Goal: Navigation & Orientation: Understand site structure

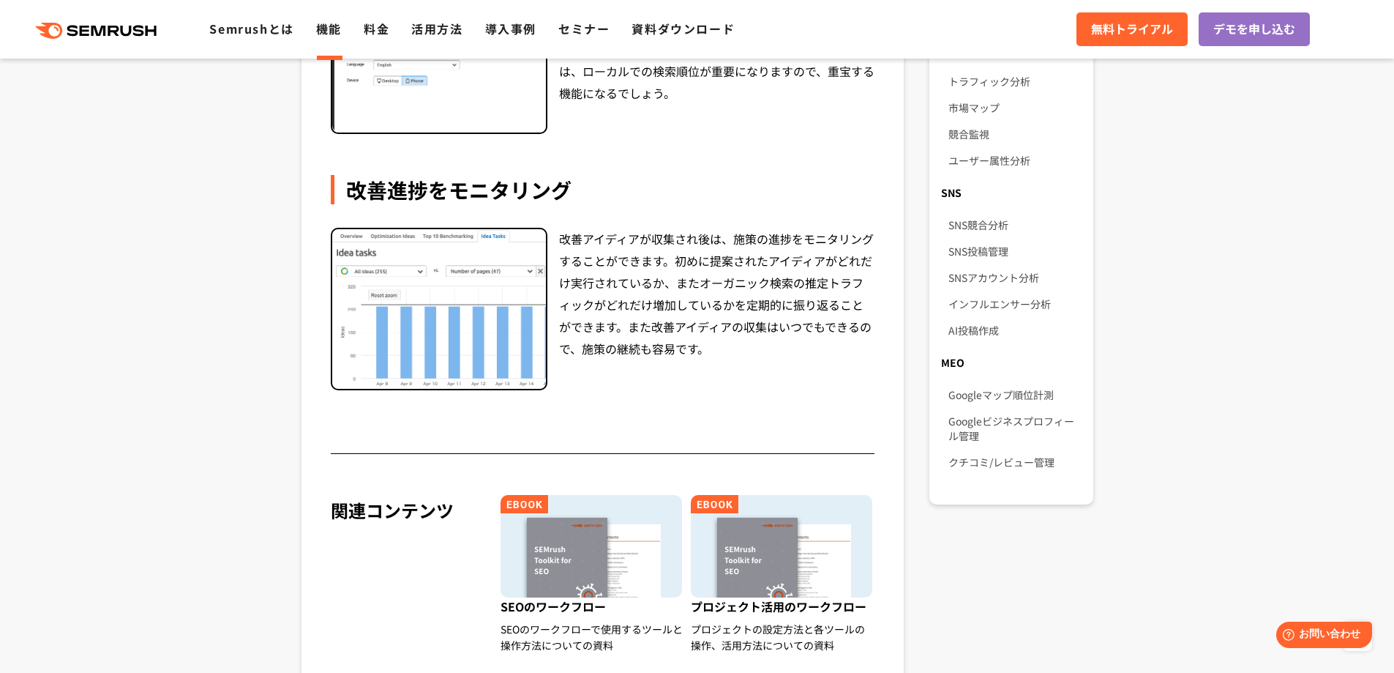
scroll to position [952, 0]
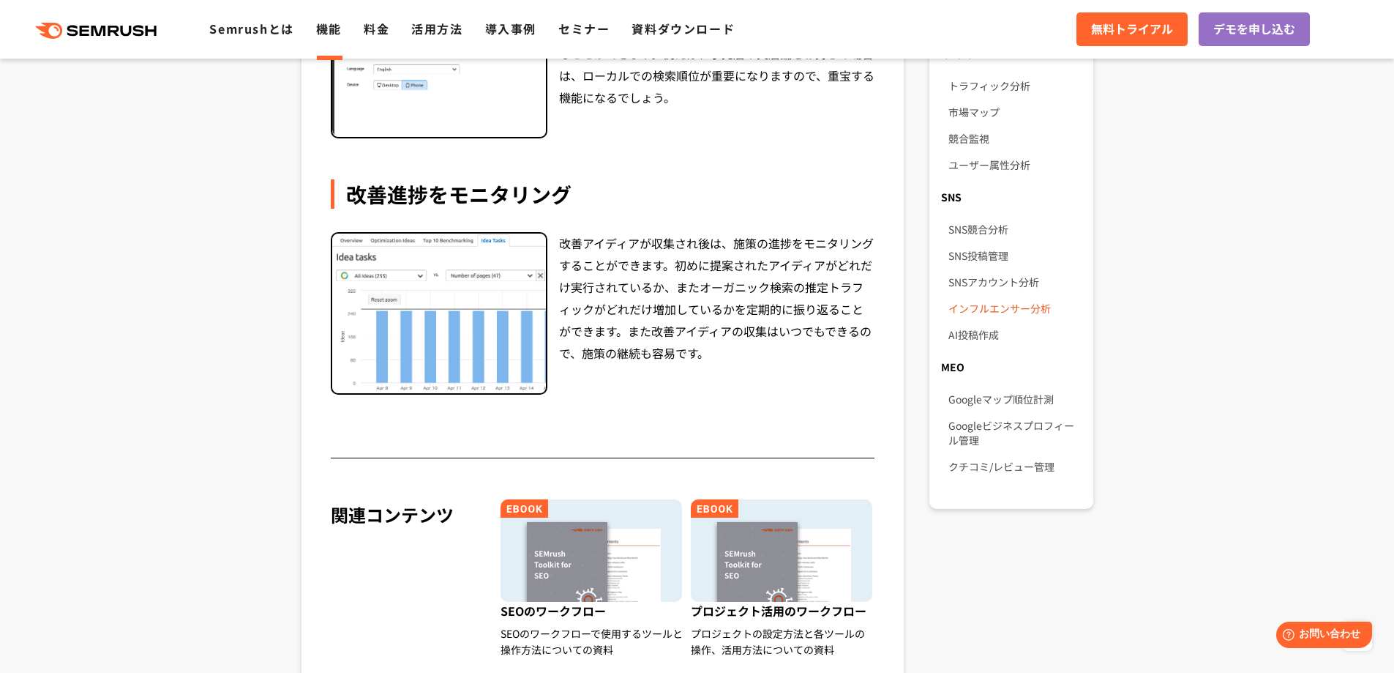
click at [1010, 299] on link "インフルエンサー分析" at bounding box center [1015, 308] width 132 height 26
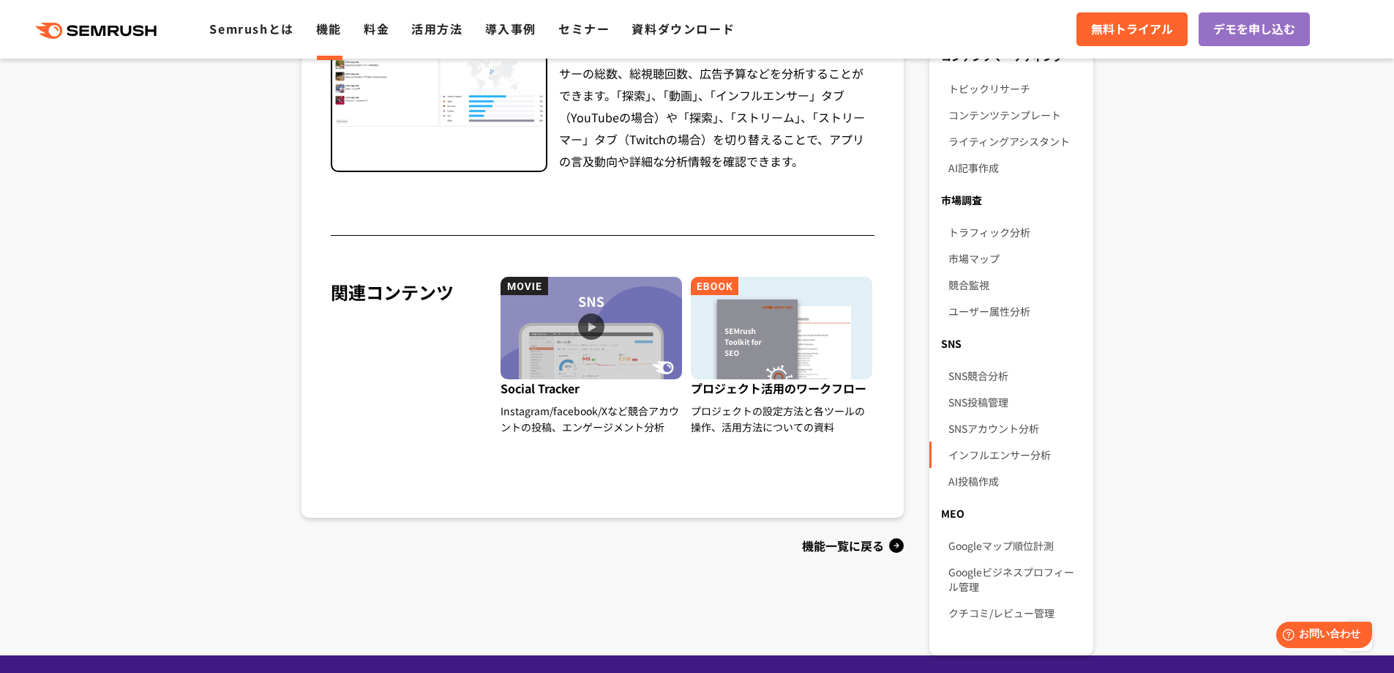
scroll to position [659, 0]
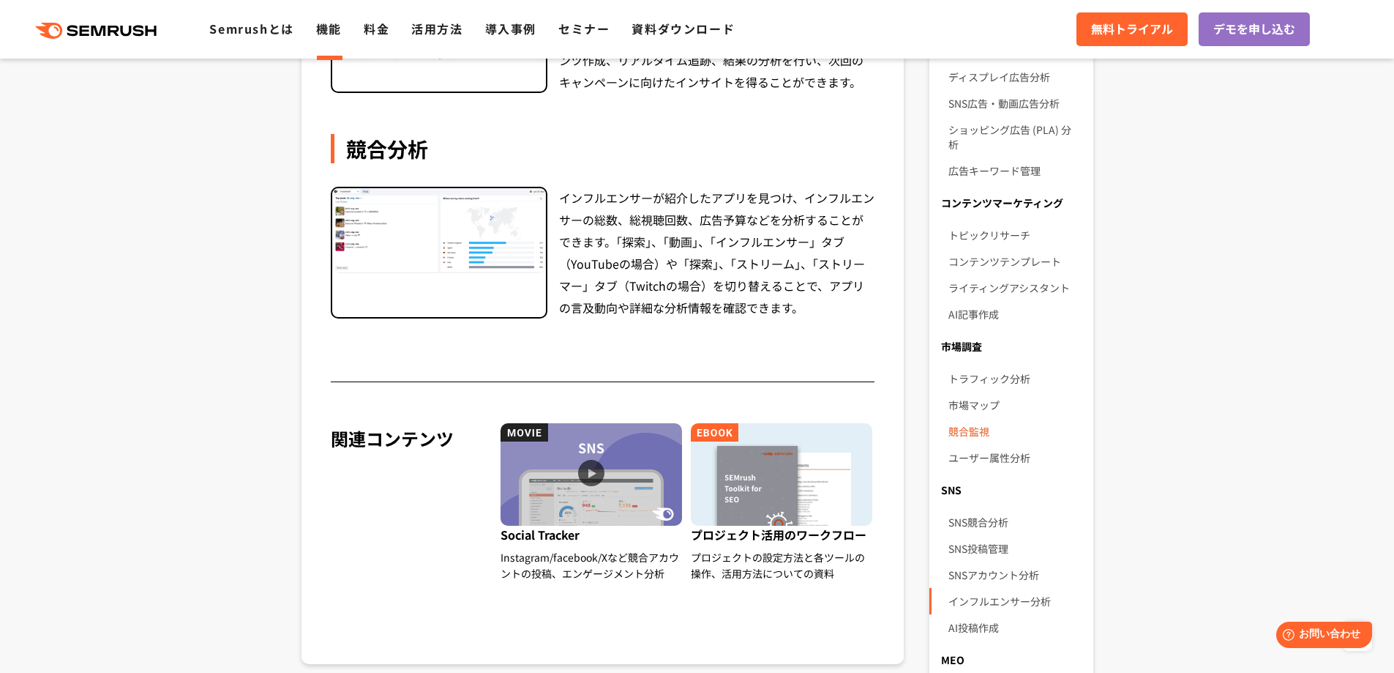
click at [968, 420] on link "競合監視" at bounding box center [1015, 431] width 132 height 26
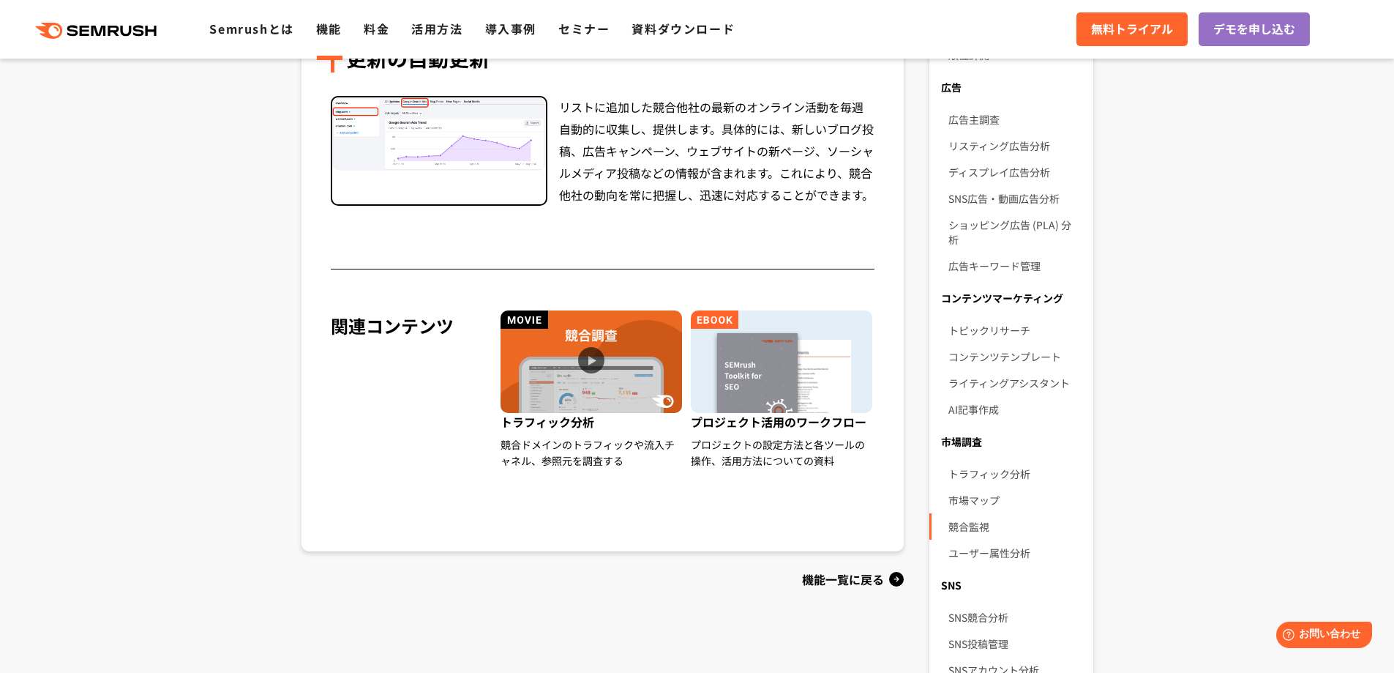
scroll to position [586, 0]
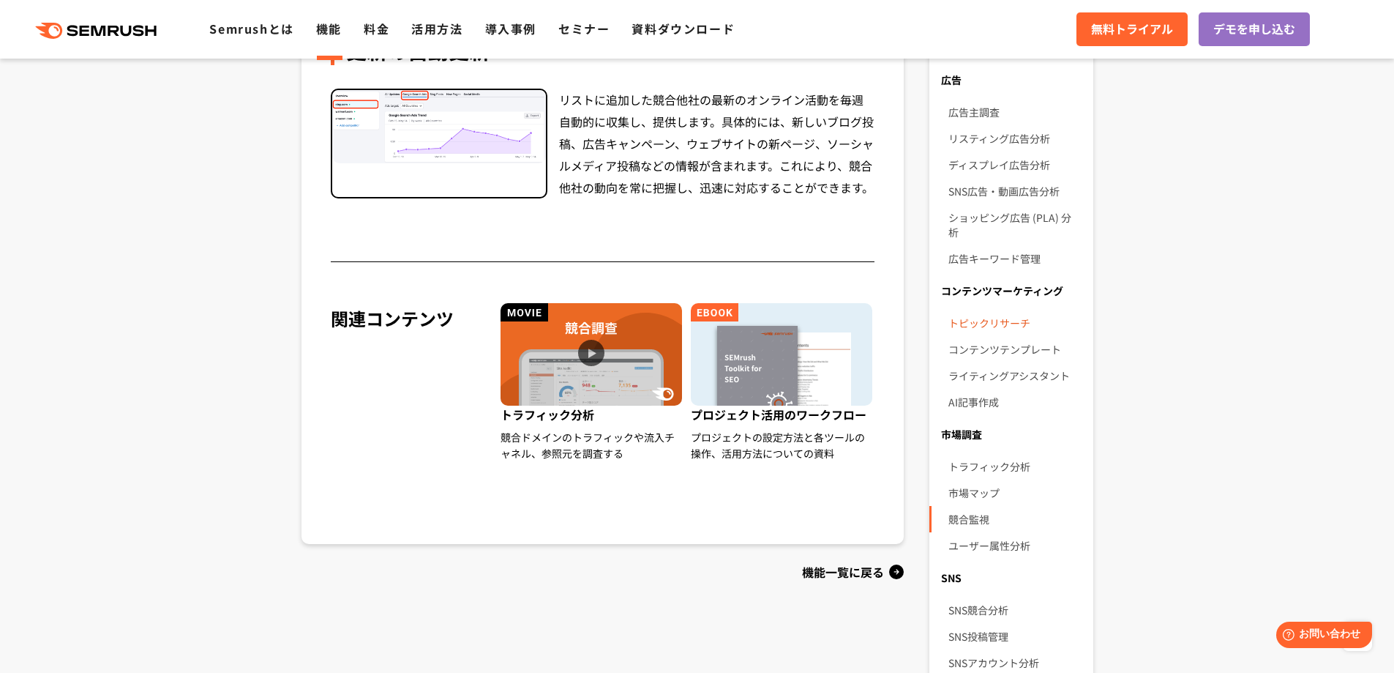
click at [988, 310] on link "トピックリサーチ" at bounding box center [1015, 323] width 132 height 26
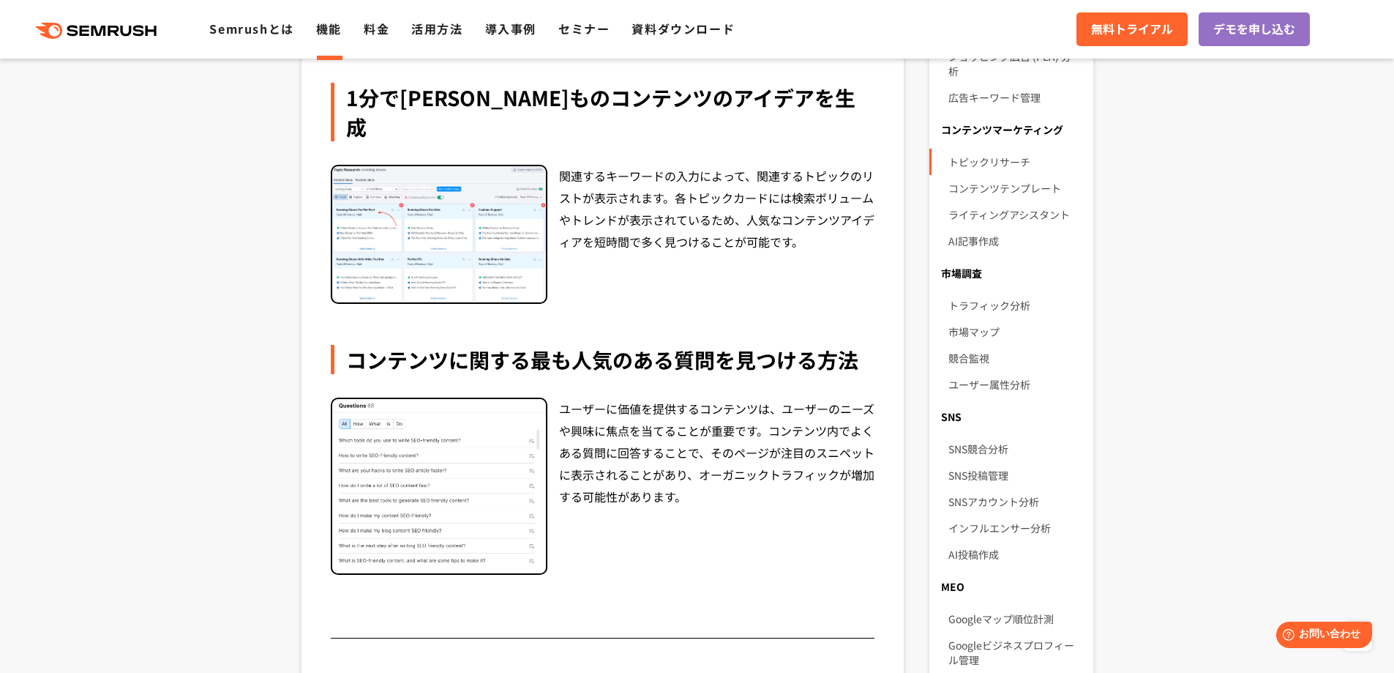
scroll to position [805, 0]
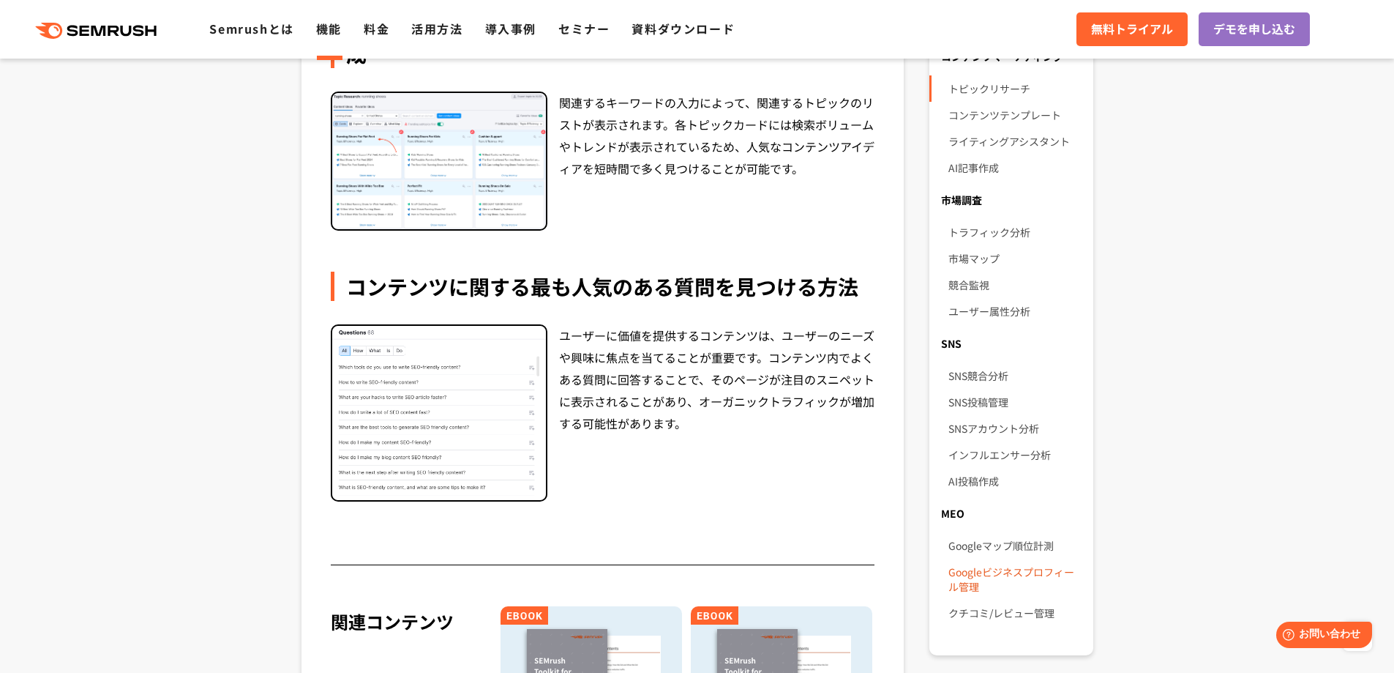
click at [995, 561] on link "Googleビジネスプロフィール管理" at bounding box center [1015, 579] width 132 height 41
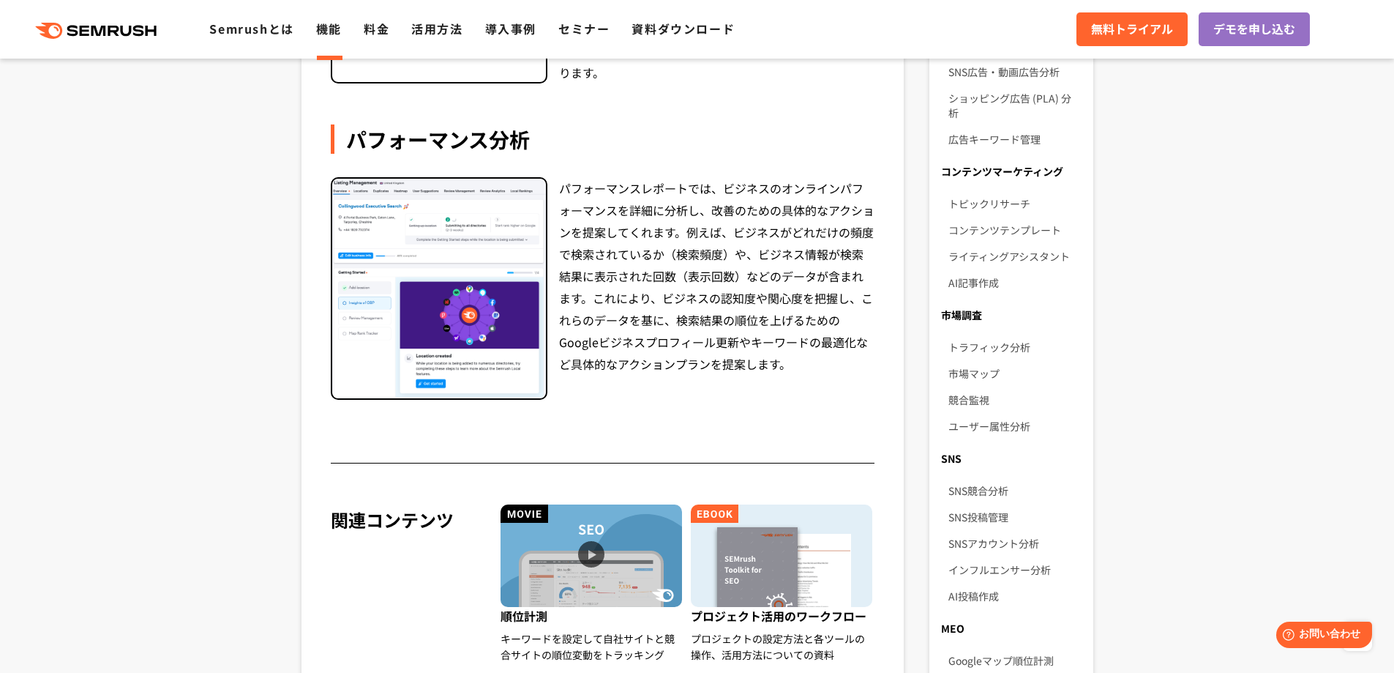
scroll to position [659, 0]
